Goal: Find specific page/section: Find specific page/section

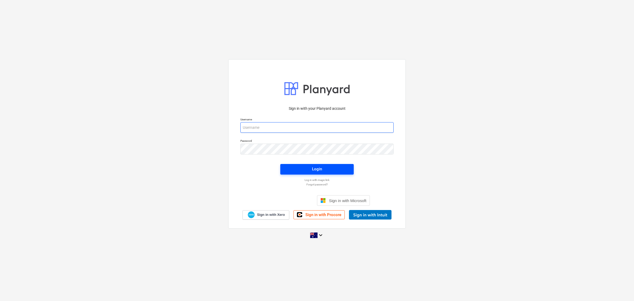
type input "[EMAIL_ADDRESS][DOMAIN_NAME]"
click at [326, 168] on span "Login" at bounding box center [317, 168] width 61 height 7
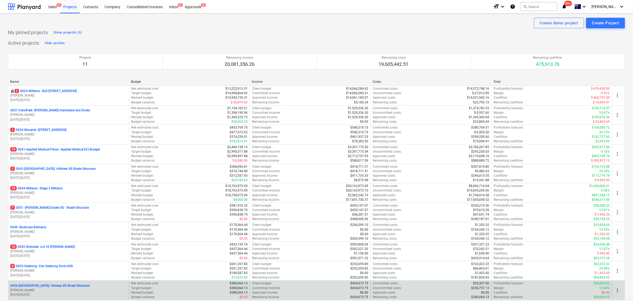
click at [35, 241] on div "0056-Ormeau - Ormeau SS Shade Structure [PERSON_NAME] [DATE] - [DATE]" at bounding box center [68, 290] width 121 height 18
click at [42, 241] on p "0056-Ormeau - Ormeau SS Shade Structure" at bounding box center [49, 285] width 79 height 4
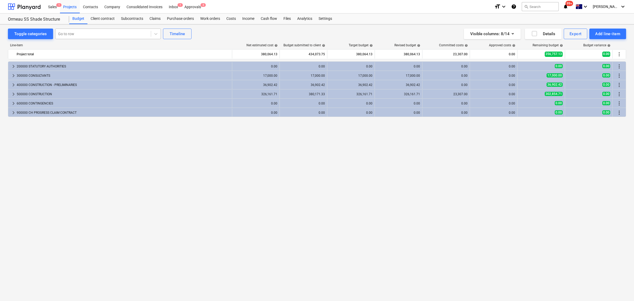
click at [98, 36] on div at bounding box center [103, 33] width 90 height 5
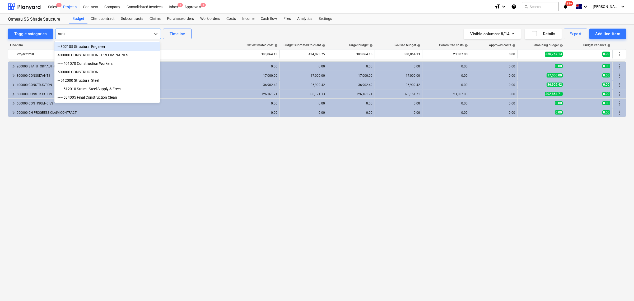
type input "struc"
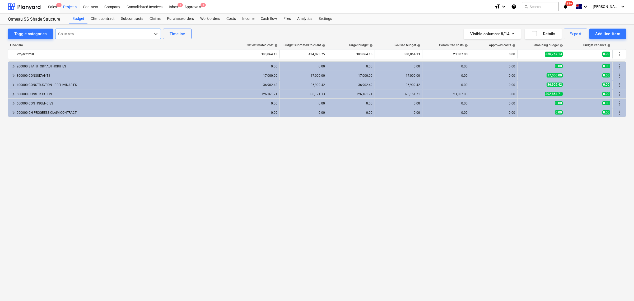
click at [145, 34] on div at bounding box center [103, 33] width 90 height 5
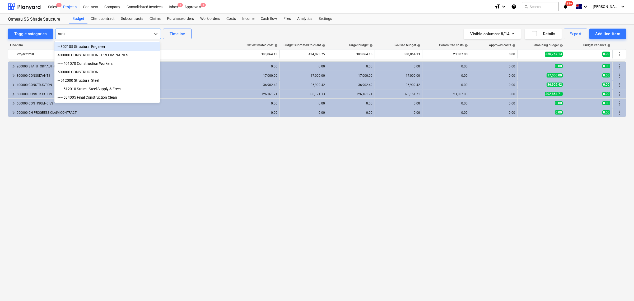
type input "struc"
click at [142, 83] on div "-- 512000 Structural Steel" at bounding box center [107, 80] width 106 height 8
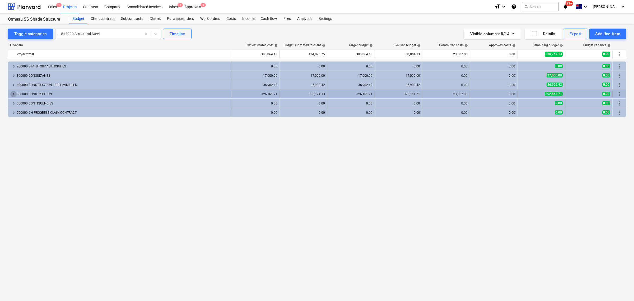
click at [13, 93] on span "keyboard_arrow_right" at bounding box center [13, 94] width 6 height 6
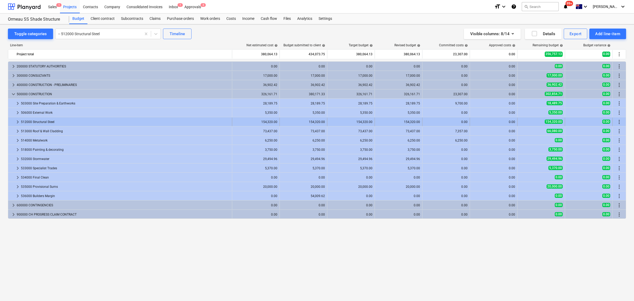
click at [13, 123] on div at bounding box center [12, 122] width 4 height 8
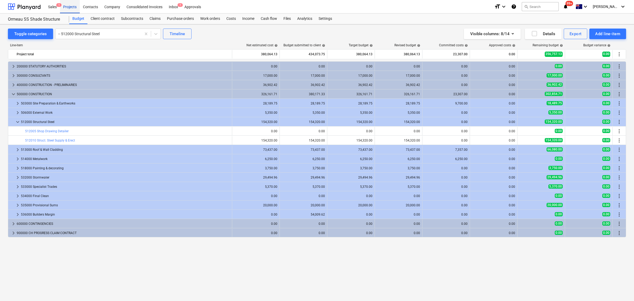
click at [64, 4] on div "Projects" at bounding box center [70, 6] width 20 height 13
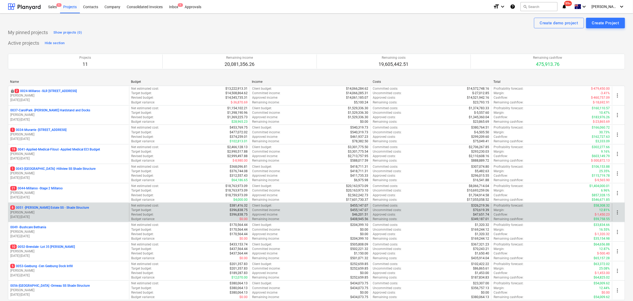
click at [180, 209] on div "Target budget : $396,838.75" at bounding box center [189, 210] width 116 height 4
click at [67, 214] on p "[PERSON_NAME]" at bounding box center [68, 212] width 117 height 4
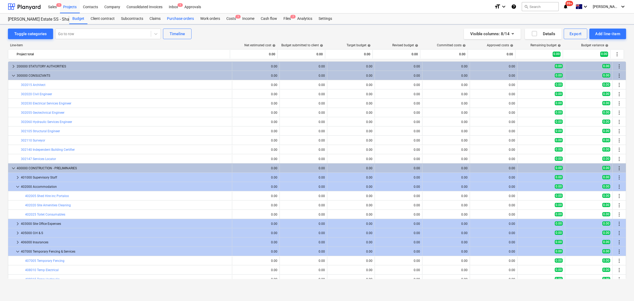
click at [171, 22] on div "Purchase orders" at bounding box center [180, 18] width 33 height 11
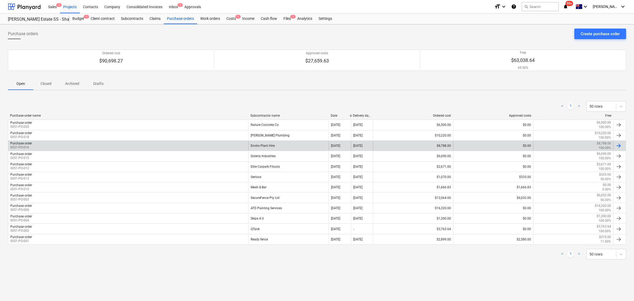
click at [116, 149] on div "Purchase order 0051-PO-016" at bounding box center [128, 145] width 240 height 9
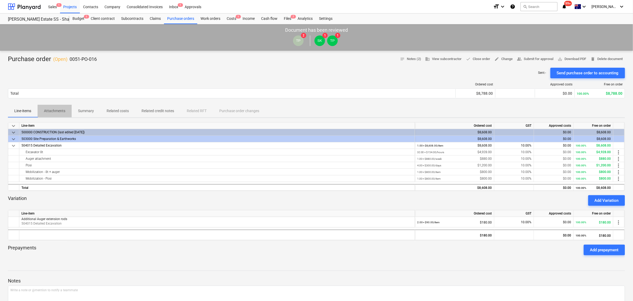
click at [56, 108] on p "Attachments" at bounding box center [54, 111] width 21 height 6
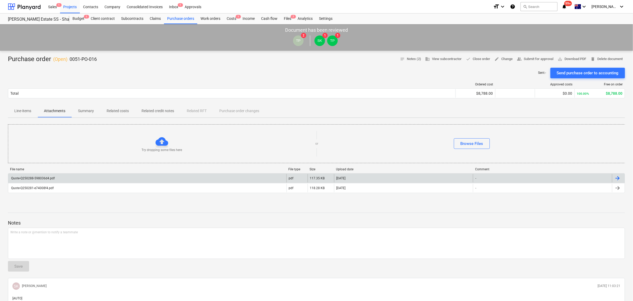
click at [63, 176] on div "Quote-Q250288-598036d4.pdf" at bounding box center [147, 178] width 278 height 8
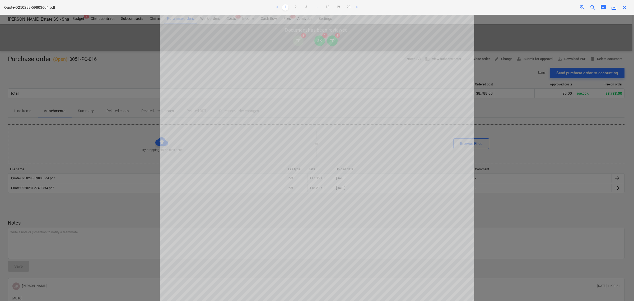
click at [300, 14] on div "Quote-Q250288-598036d4.pdf < 1 2 3 ... 18 19 20 > zoom_in zoom_out chat 0 save_…" at bounding box center [317, 150] width 634 height 301
click at [296, 11] on div "< 1 2 3 ... 18 19 20 >" at bounding box center [317, 7] width 209 height 15
click at [297, 6] on link "2" at bounding box center [296, 7] width 6 height 6
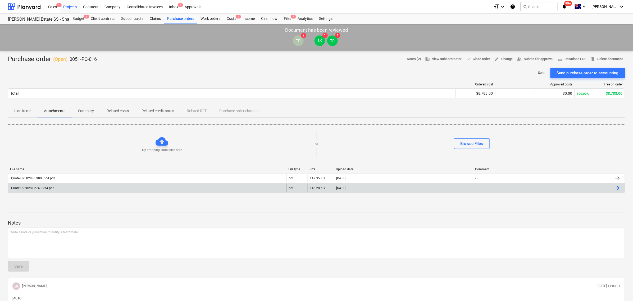
click at [56, 190] on div "Quote-Q250281-e74008f4.pdf" at bounding box center [147, 188] width 278 height 8
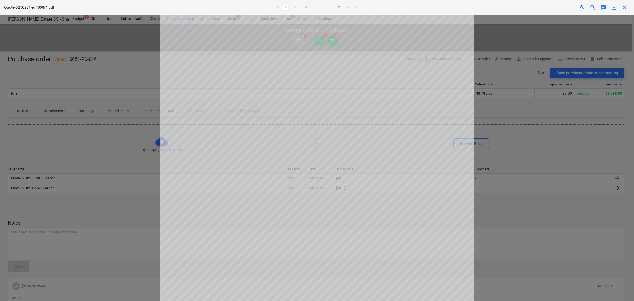
click at [292, 8] on ul "< 1 2 3 ... 18 19 20 >" at bounding box center [317, 7] width 209 height 6
click at [295, 7] on link "2" at bounding box center [296, 7] width 6 height 6
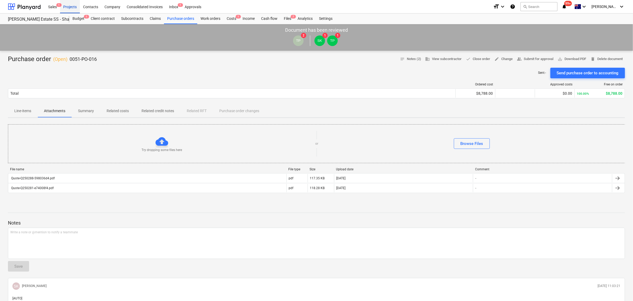
click at [77, 7] on div "Projects" at bounding box center [70, 6] width 20 height 13
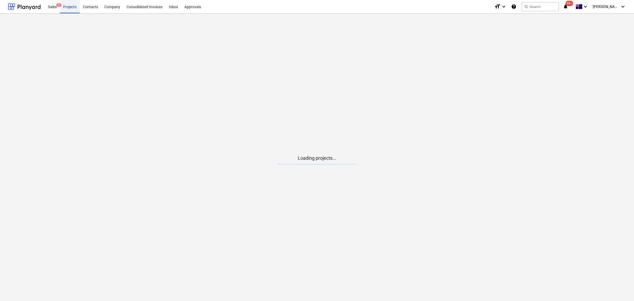
click at [77, 7] on div "Projects" at bounding box center [70, 6] width 20 height 13
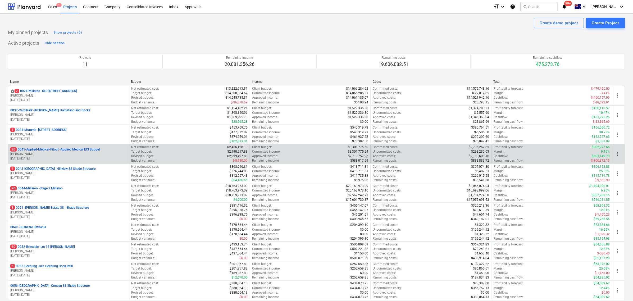
click at [77, 151] on p "20 0041-Applied-Medical-Fitout - Applied Medical ECI Budget" at bounding box center [55, 149] width 90 height 4
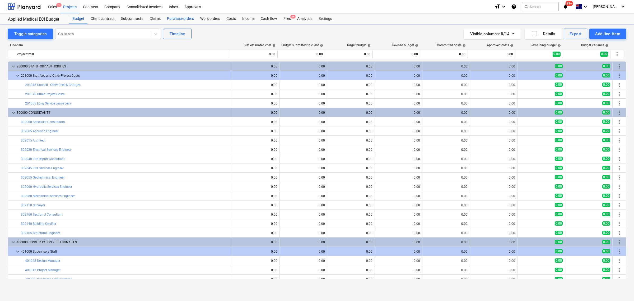
click at [183, 21] on div "Purchase orders" at bounding box center [180, 18] width 33 height 11
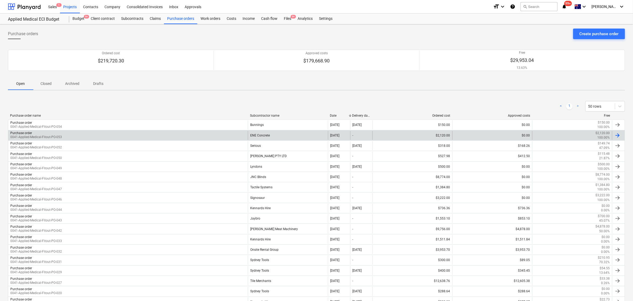
click at [351, 132] on div "-" at bounding box center [361, 135] width 22 height 9
